Goal: Transaction & Acquisition: Book appointment/travel/reservation

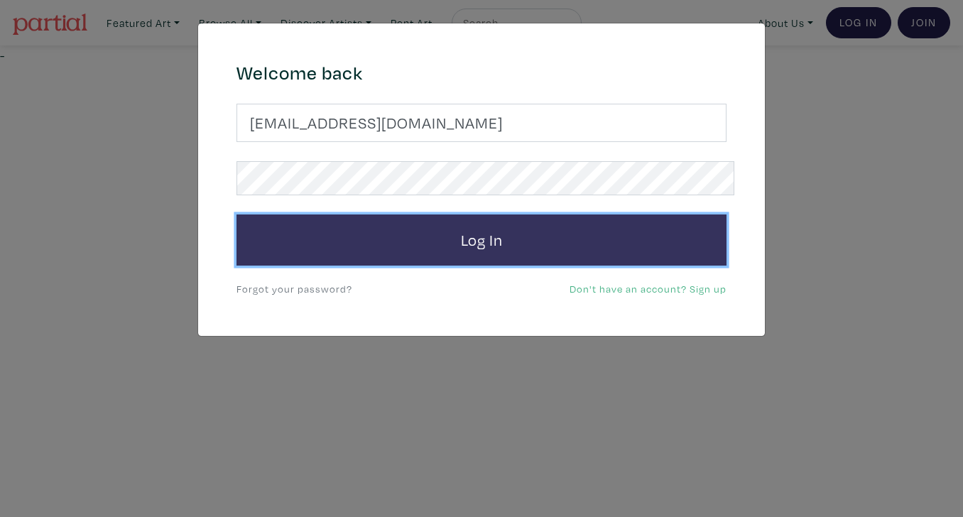
click at [474, 214] on button "Log In" at bounding box center [481, 239] width 490 height 51
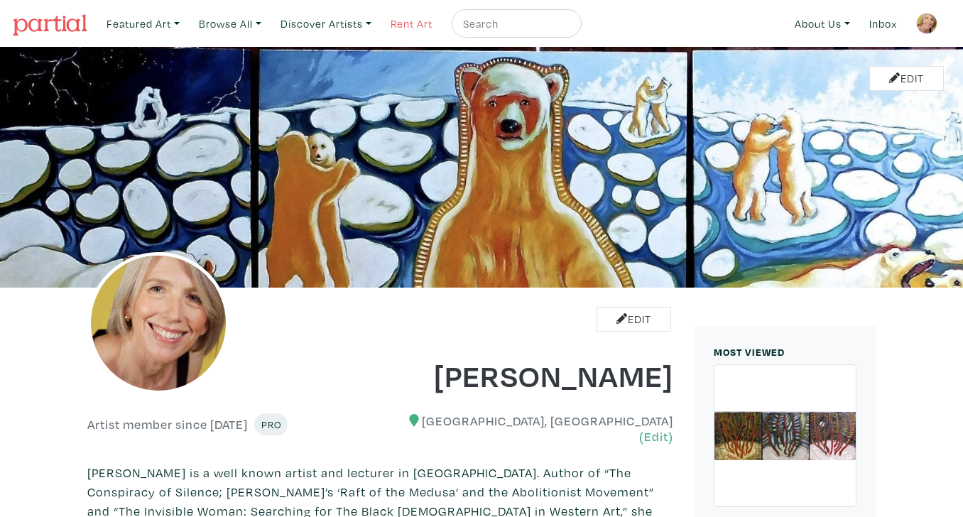
click at [389, 21] on link "Rent Art" at bounding box center [411, 23] width 55 height 29
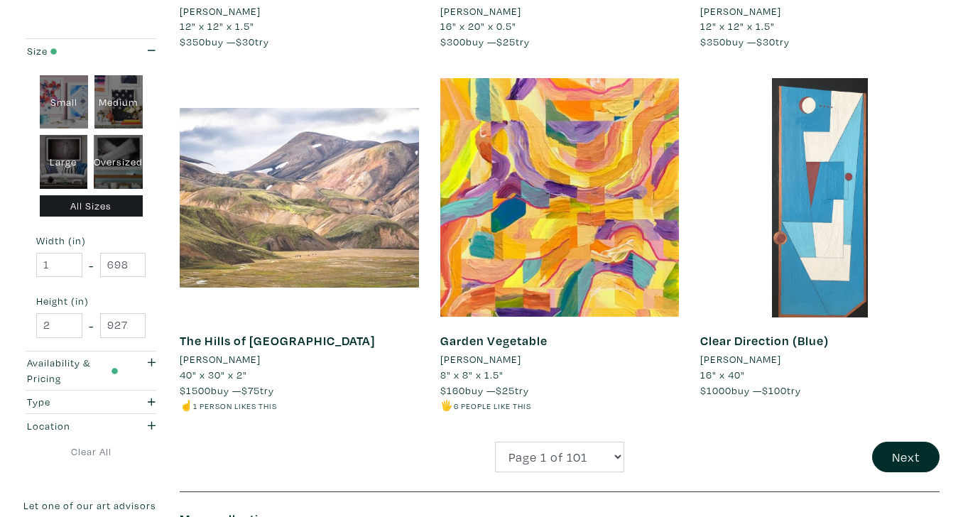
scroll to position [2640, 0]
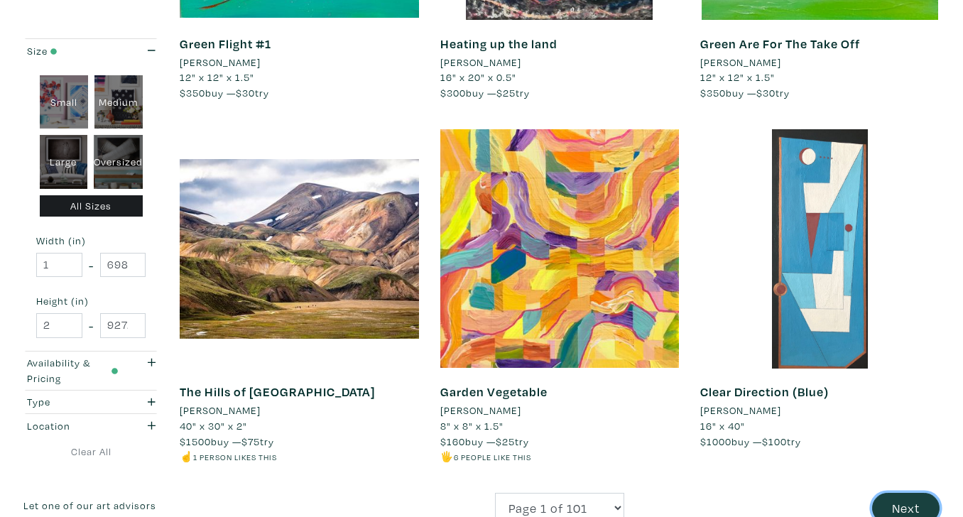
click at [909, 493] on button "Next" at bounding box center [905, 508] width 67 height 31
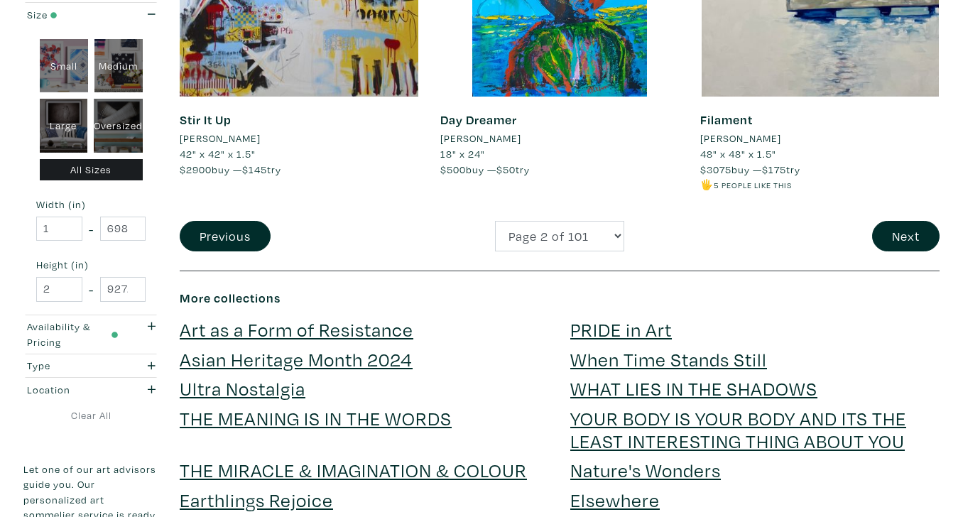
scroll to position [2928, 0]
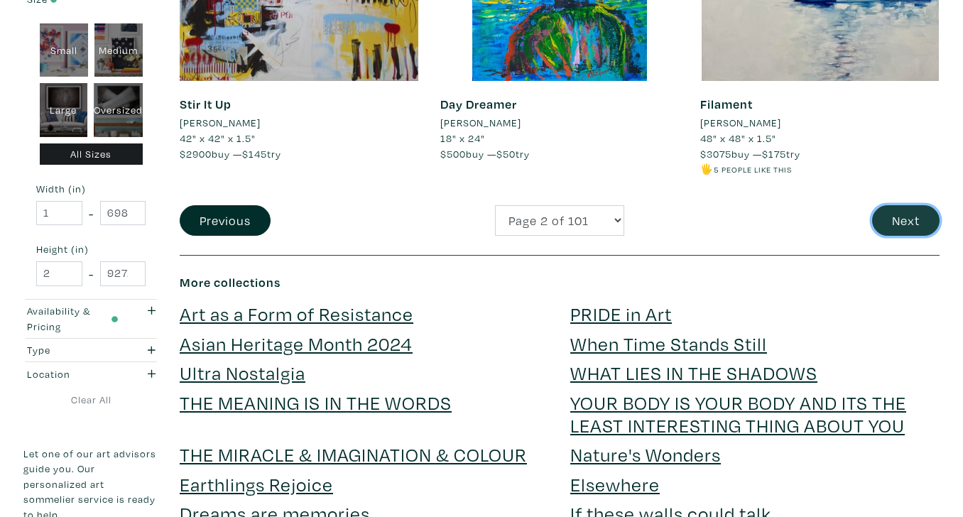
click at [907, 205] on button "Next" at bounding box center [905, 220] width 67 height 31
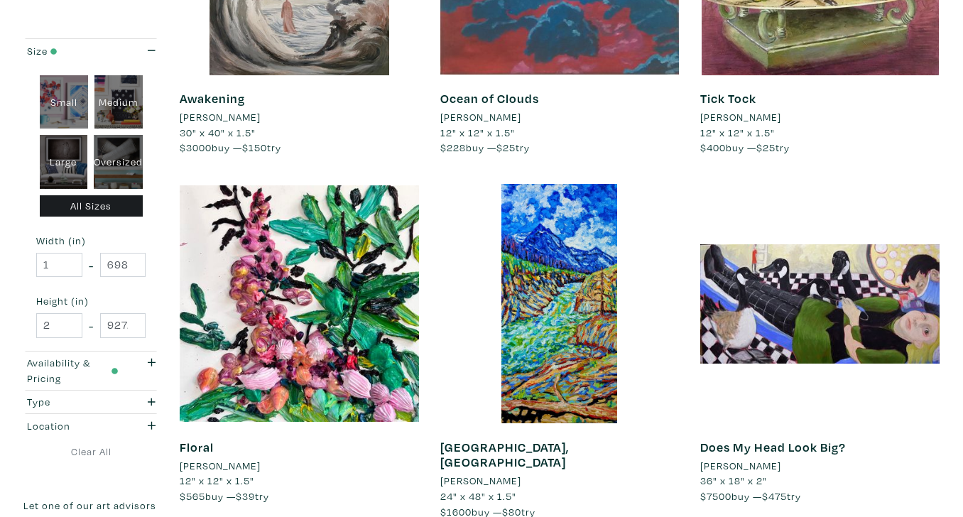
scroll to position [2574, 0]
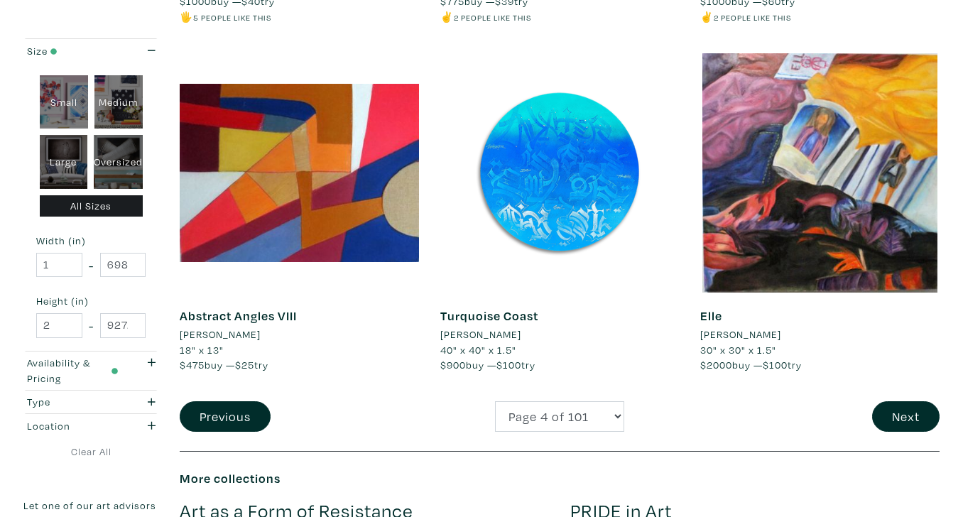
scroll to position [2766, 0]
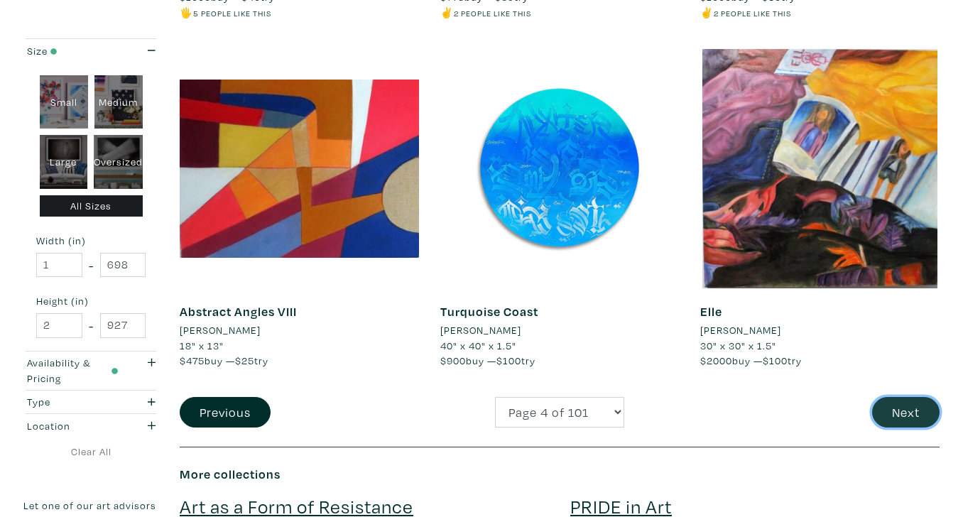
click at [902, 397] on button "Next" at bounding box center [905, 412] width 67 height 31
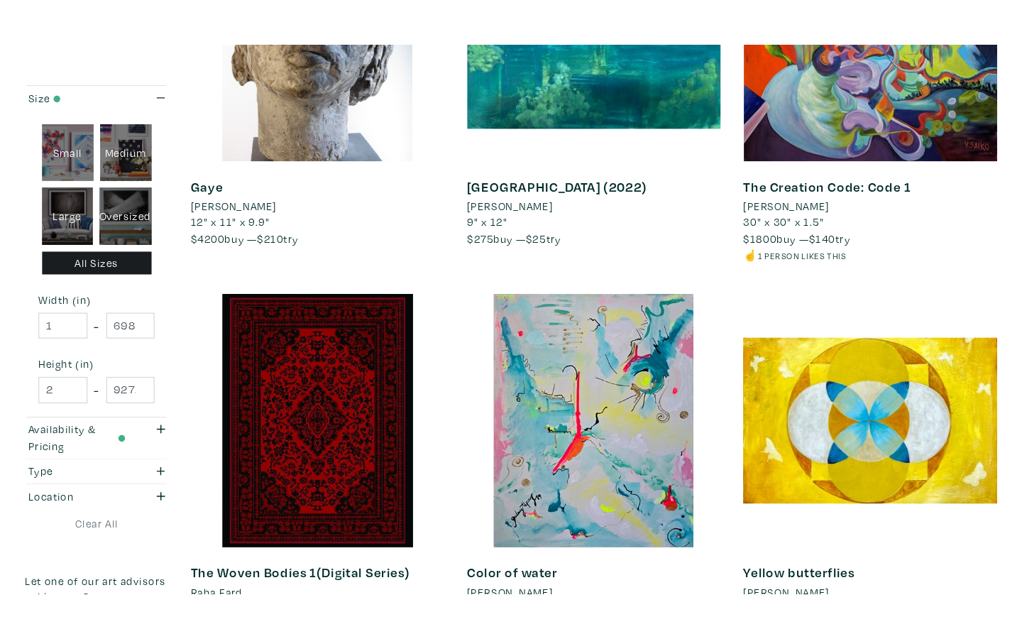
scroll to position [2544, 0]
